Goal: Information Seeking & Learning: Learn about a topic

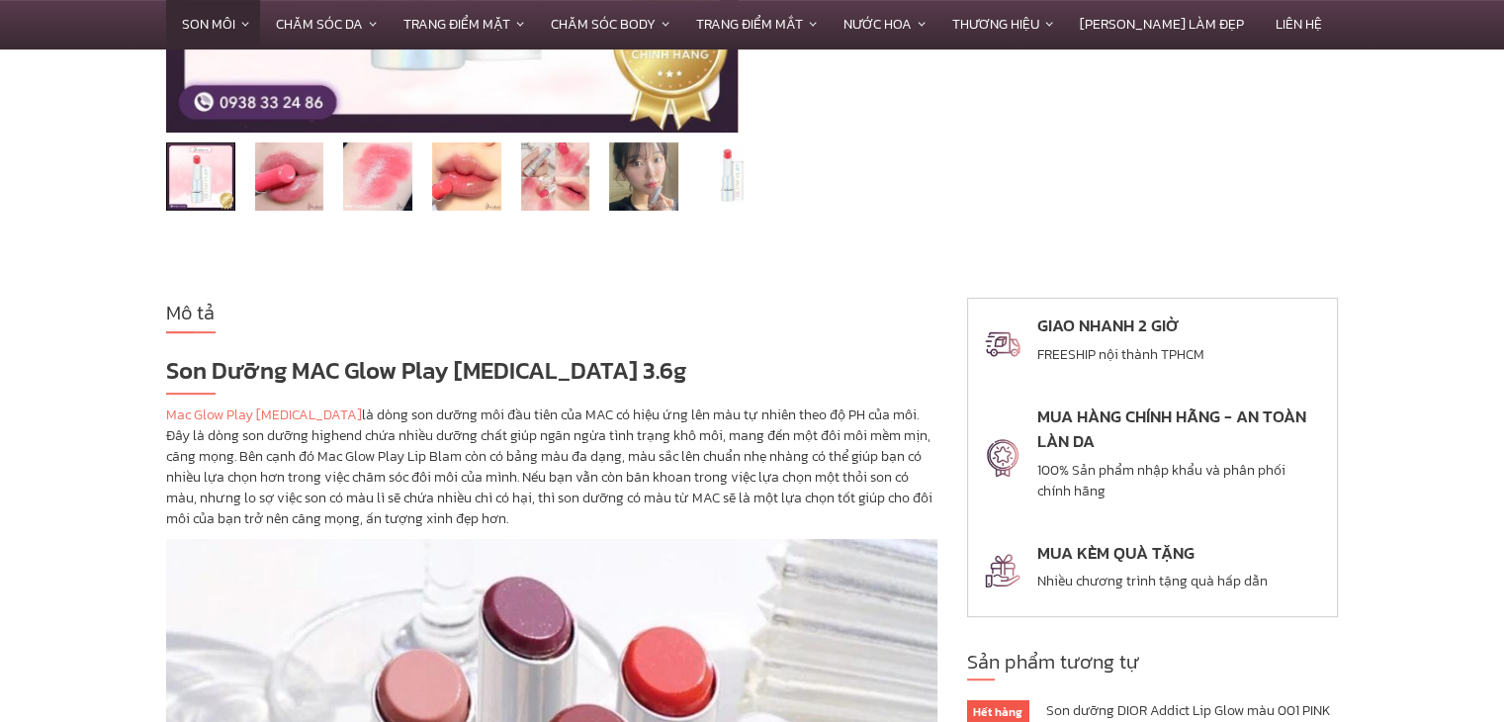
scroll to position [692, 0]
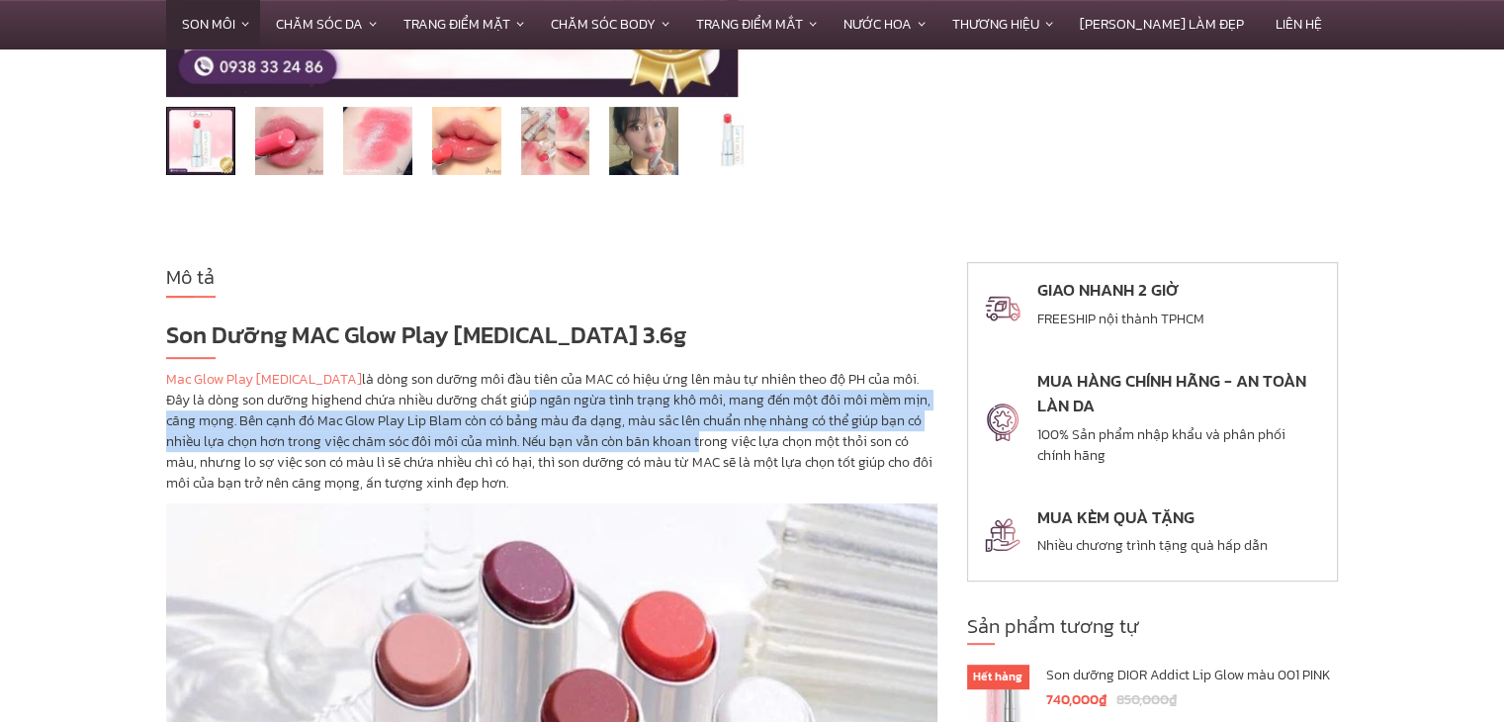
drag, startPoint x: 471, startPoint y: 410, endPoint x: 654, endPoint y: 448, distance: 186.8
click at [654, 448] on p "Mac Glow Play [MEDICAL_DATA] là dòng son dưỡng môi đầu tiên của MAC có hiệu ứng…" at bounding box center [552, 431] width 772 height 125
click at [637, 405] on p "Mac Glow Play [MEDICAL_DATA] là dòng son dưỡng môi đầu tiên của MAC có hiệu ứng…" at bounding box center [552, 431] width 772 height 125
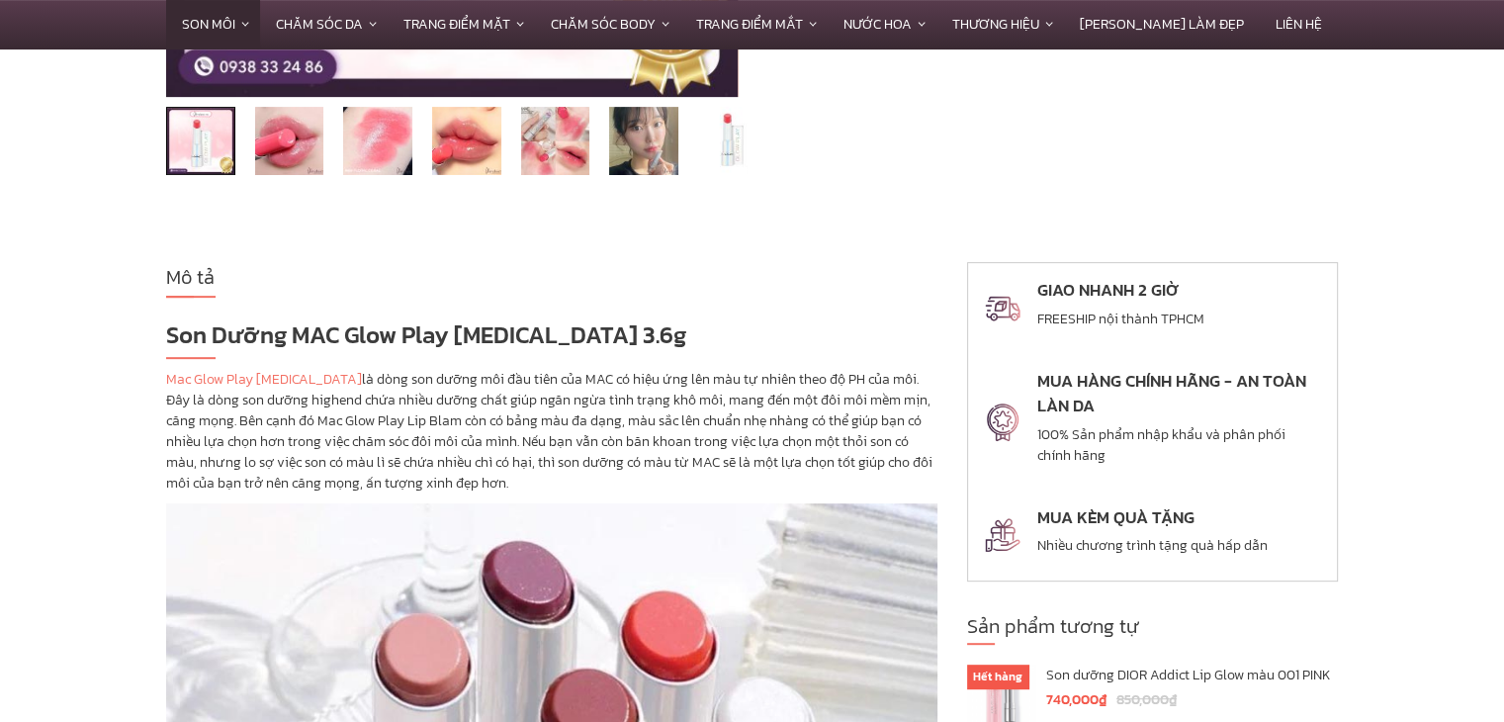
drag, startPoint x: 654, startPoint y: 386, endPoint x: 667, endPoint y: 482, distance: 96.8
click at [667, 482] on p "Mac Glow Play [MEDICAL_DATA] là dòng son dưỡng môi đầu tiên của MAC có hiệu ứng…" at bounding box center [552, 431] width 772 height 125
click at [708, 383] on p "Mac Glow Play [MEDICAL_DATA] là dòng son dưỡng môi đầu tiên của MAC có hiệu ứng…" at bounding box center [552, 431] width 772 height 125
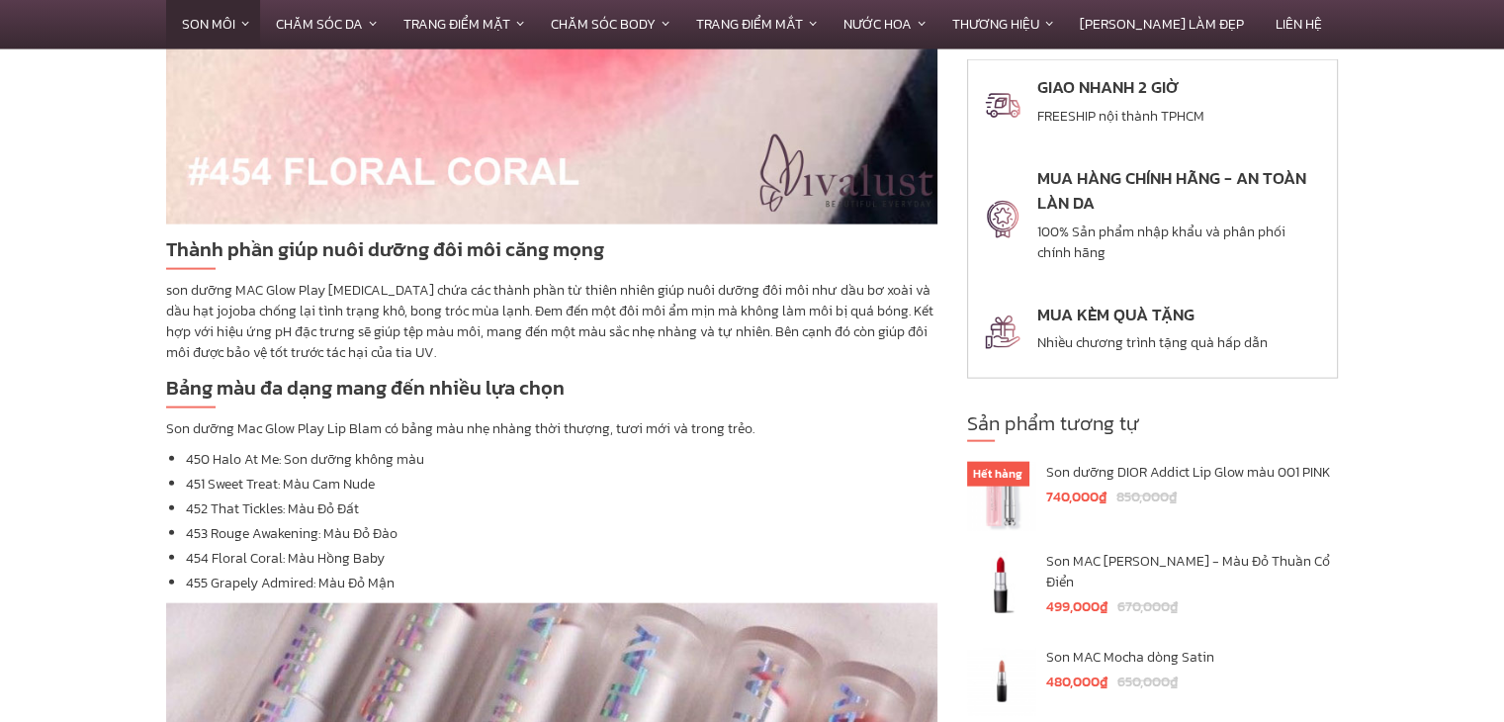
scroll to position [4352, 0]
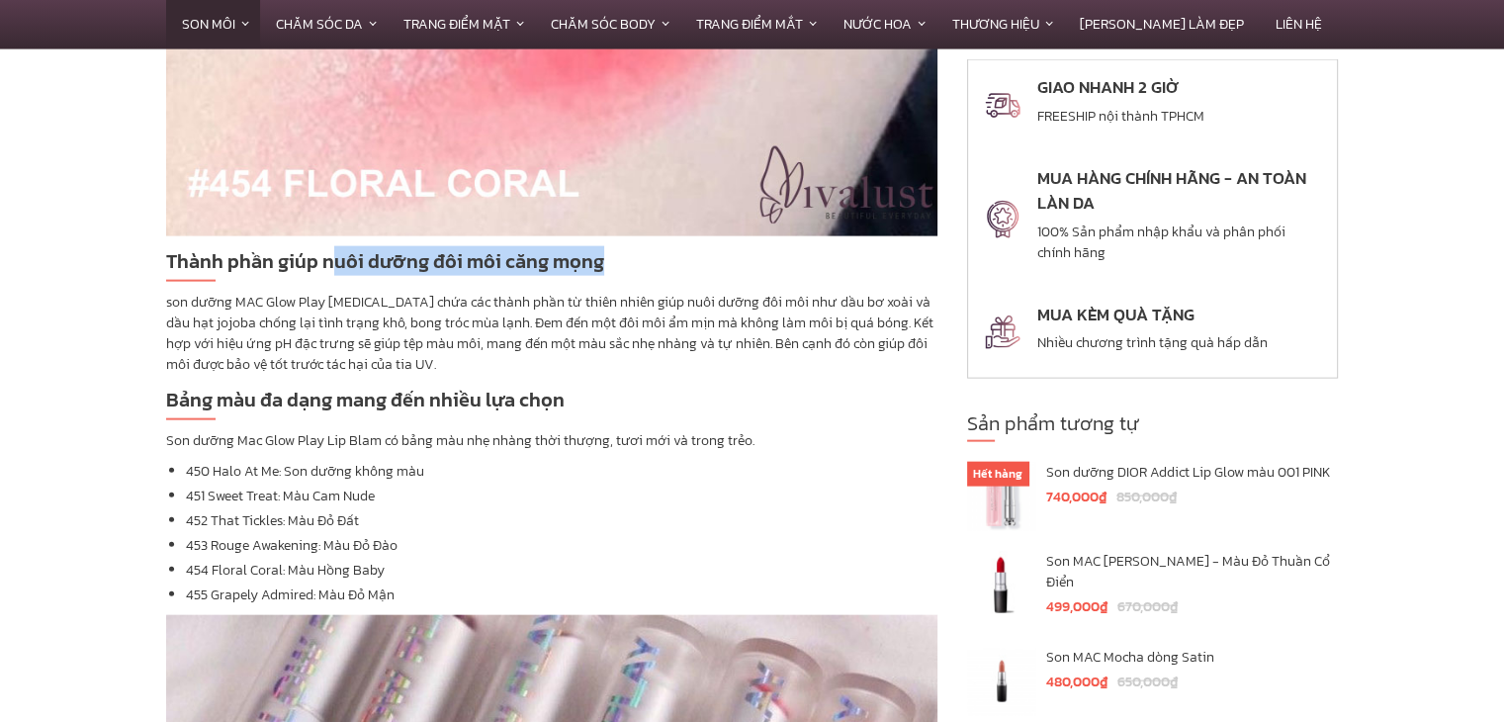
drag, startPoint x: 330, startPoint y: 266, endPoint x: 638, endPoint y: 273, distance: 307.7
click at [638, 273] on h2 "Thành phần giúp nuôi dưỡng đôi môi căng mọng" at bounding box center [552, 264] width 772 height 36
